Goal: Task Accomplishment & Management: Use online tool/utility

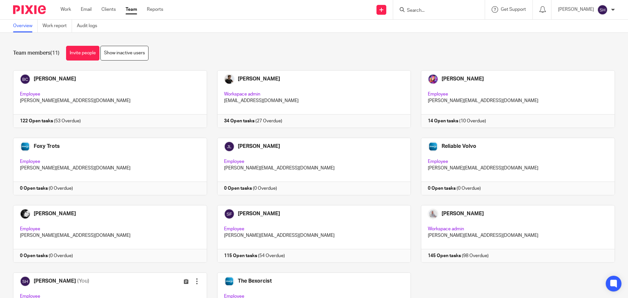
scroll to position [55, 0]
drag, startPoint x: 129, startPoint y: 91, endPoint x: 87, endPoint y: 23, distance: 79.9
click at [87, 23] on link "Audit logs" at bounding box center [89, 26] width 25 height 13
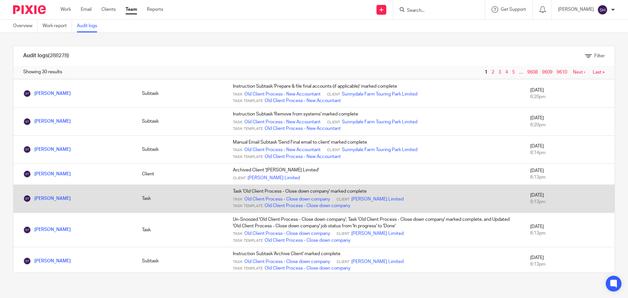
scroll to position [254, 0]
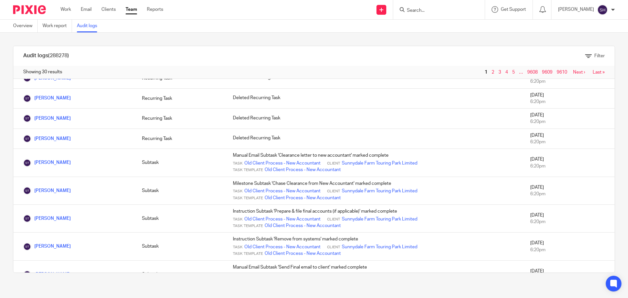
click at [132, 11] on link "Team" at bounding box center [131, 9] width 11 height 7
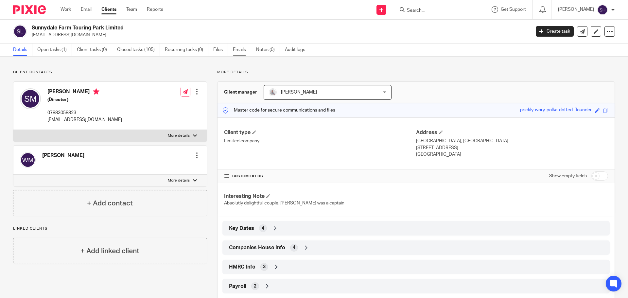
click at [246, 47] on link "Emails" at bounding box center [242, 49] width 18 height 13
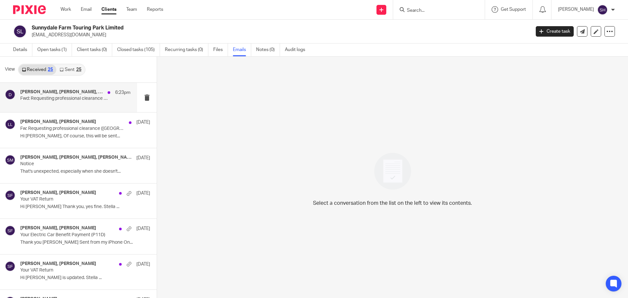
click at [74, 105] on div "Luis Llewellyn, Sean Toomer, Diverso 6:23pm Fwd: Requesting professional cleara…" at bounding box center [75, 97] width 110 height 16
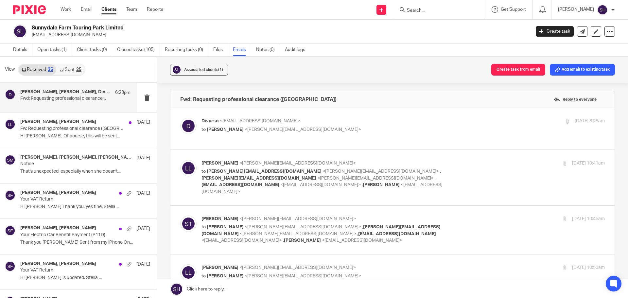
click at [319, 116] on label at bounding box center [392, 129] width 444 height 42
click at [180, 117] on input "checkbox" at bounding box center [180, 117] width 0 height 0
checkbox input "true"
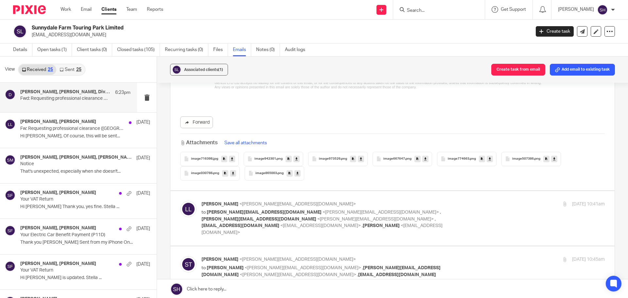
scroll to position [360, 0]
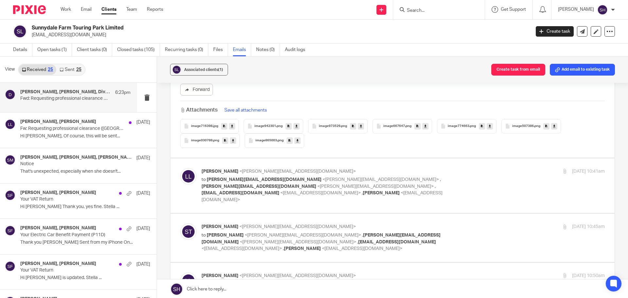
click at [435, 187] on p "to sean@wearediverso.com <sean@wearediverso.com> , Sarah@wearediverso.com <sara…" at bounding box center [335, 189] width 269 height 27
checkbox input "true"
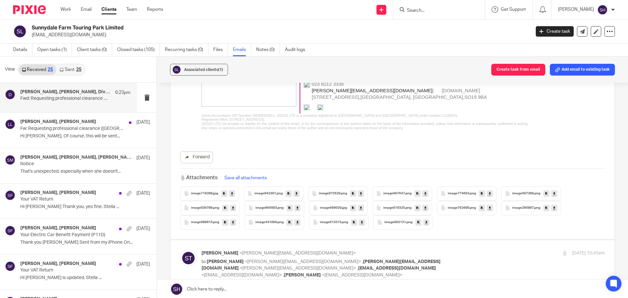
scroll to position [916, 0]
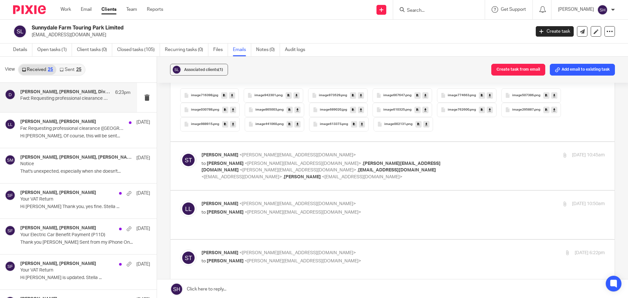
click at [435, 160] on p "to Luis Llewellyn <luis@genio-accountants.co.uk> , Sarah@wearediverso.com <sara…" at bounding box center [335, 170] width 269 height 20
checkbox input "true"
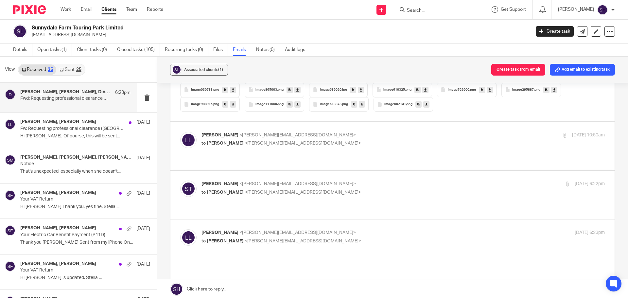
scroll to position [1210, 0]
click at [342, 138] on p "to Sean Toomer <sean@wearediverso.com>" at bounding box center [335, 141] width 269 height 7
checkbox input "true"
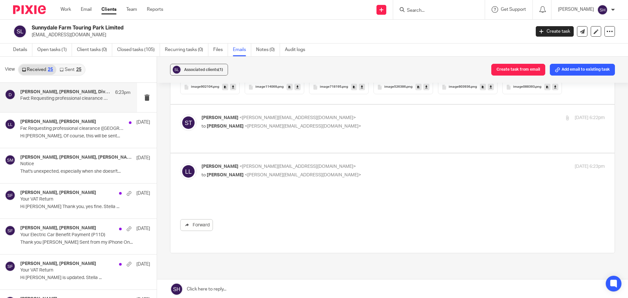
scroll to position [2008, 0]
click at [365, 123] on p "to Luis Llewellyn <luis@genio-accountants.co.uk>" at bounding box center [335, 126] width 269 height 7
checkbox input "true"
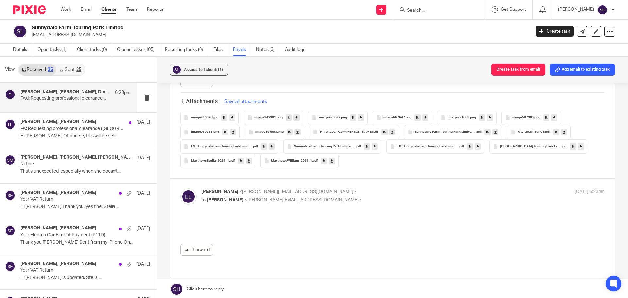
scroll to position [2335, 0]
click at [73, 70] on link "Sent 25" at bounding box center [70, 69] width 28 height 10
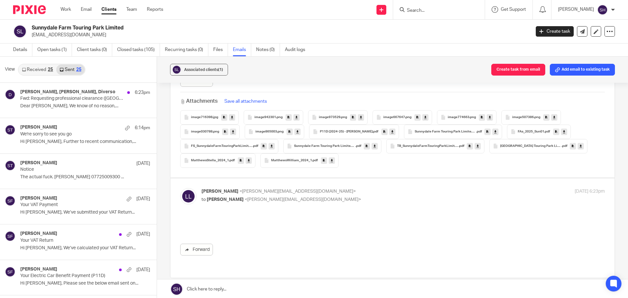
scroll to position [1, 0]
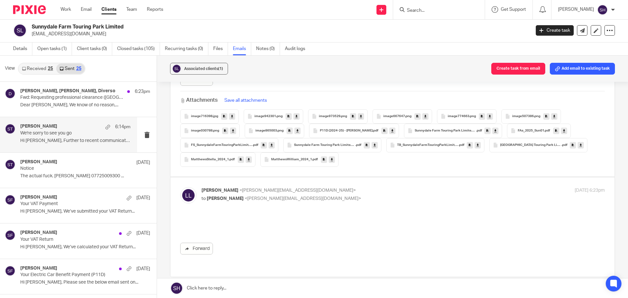
click at [73, 145] on div "Sean Toomer 6:14pm We're sorry to see you go Hi Stella, Further to recent commu…" at bounding box center [75, 135] width 110 height 22
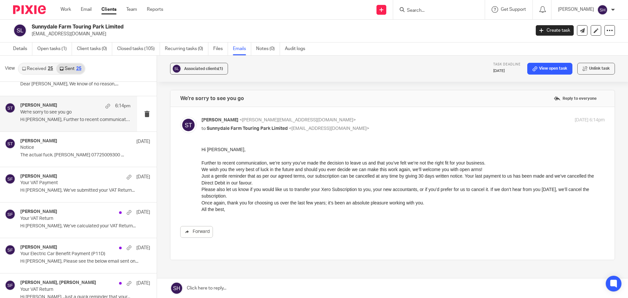
scroll to position [33, 0]
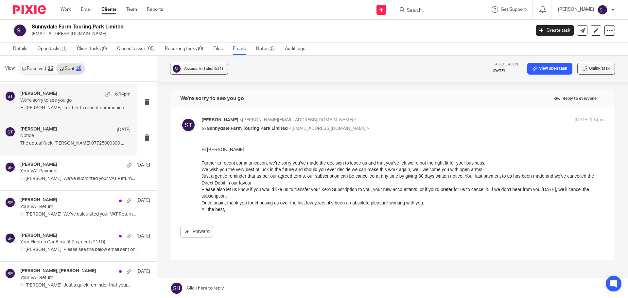
click at [70, 147] on div "Sean Toomer 17 Jul Notice The actual fuck. Sean Toomer 07725009300 ..." at bounding box center [75, 138] width 110 height 22
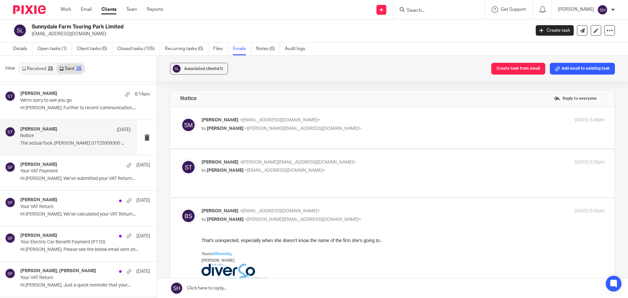
scroll to position [0, 0]
click at [331, 172] on div "Sean Toomer <sean@wearediverso.com> to Ben Steele <ben@wearediverso.com>" at bounding box center [335, 166] width 269 height 15
checkbox input "true"
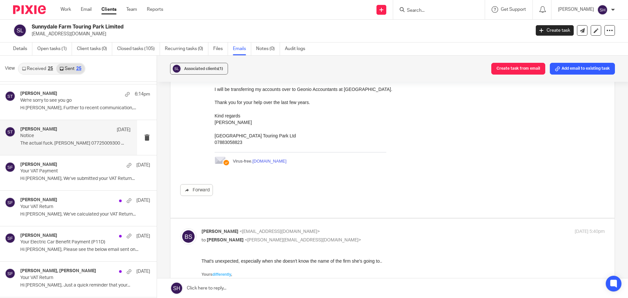
scroll to position [164, 0]
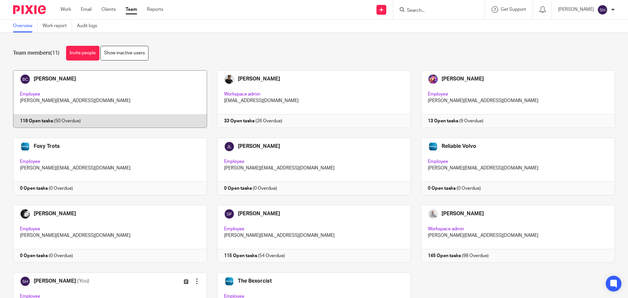
click at [136, 91] on link at bounding box center [105, 99] width 204 height 58
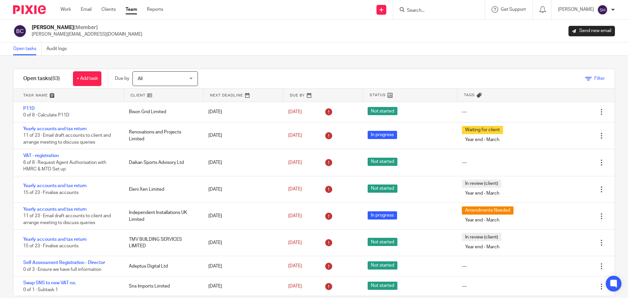
click at [585, 78] on icon at bounding box center [588, 79] width 7 height 7
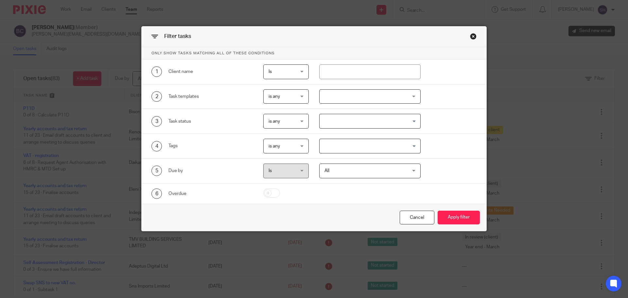
click at [354, 91] on div at bounding box center [370, 96] width 102 height 15
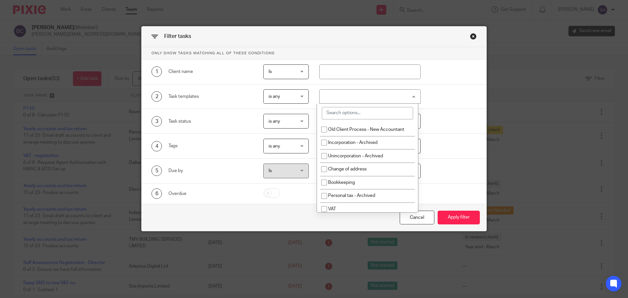
click at [347, 112] on input "search" at bounding box center [367, 113] width 91 height 12
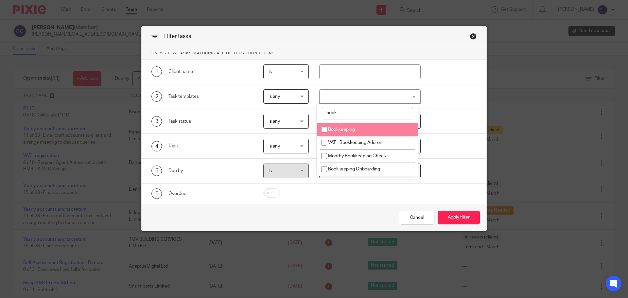
type input "book"
click at [336, 128] on span "Bookkeeping" at bounding box center [341, 129] width 27 height 5
checkbox input "true"
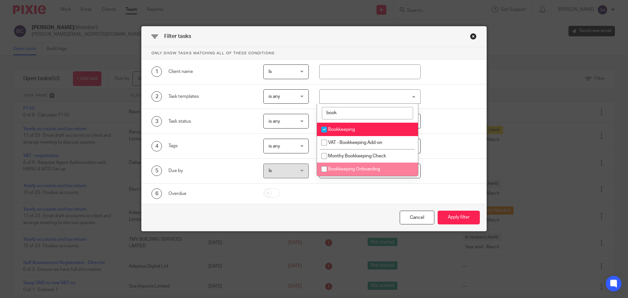
click at [351, 167] on span "Bookkeeping Onboarding" at bounding box center [354, 169] width 52 height 5
checkbox input "false"
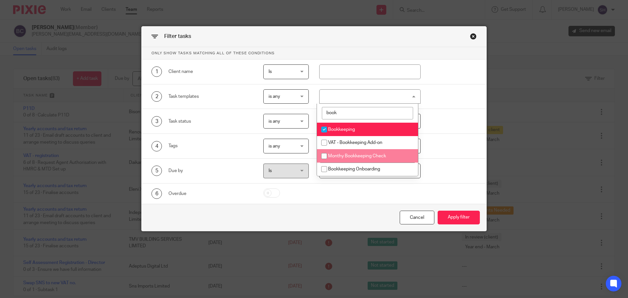
click at [350, 157] on span "Monthy Bookkeeping Check" at bounding box center [357, 156] width 58 height 5
checkbox input "true"
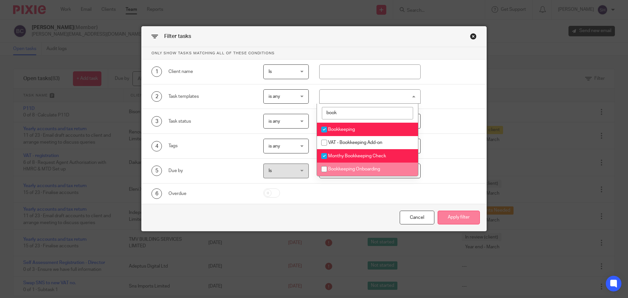
click at [469, 219] on button "Apply filter" at bounding box center [459, 218] width 42 height 14
